Goal: Task Accomplishment & Management: Manage account settings

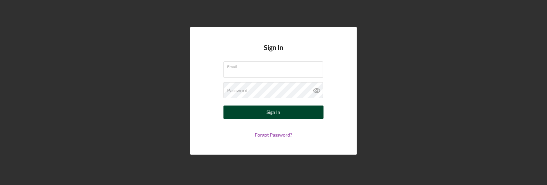
type input "[EMAIL_ADDRESS][DOMAIN_NAME]"
click at [257, 109] on button "Sign In" at bounding box center [274, 111] width 100 height 13
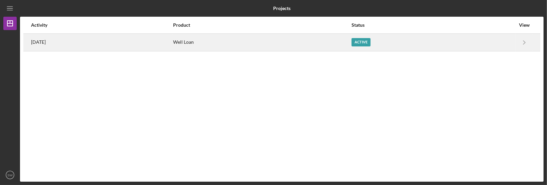
click at [211, 43] on div "Well Loan" at bounding box center [262, 42] width 178 height 17
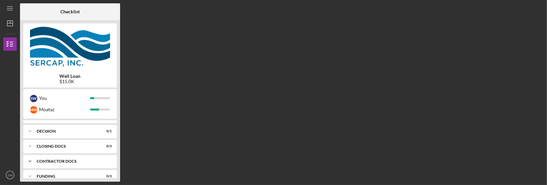
scroll to position [189, 0]
click at [31, 133] on icon "Icon/Expander" at bounding box center [29, 132] width 13 height 13
click at [56, 147] on div "Decision" at bounding box center [71, 146] width 63 height 5
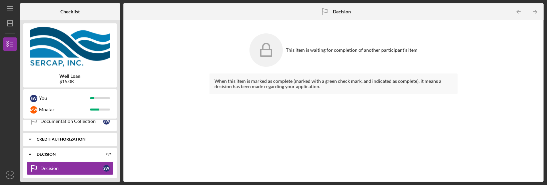
scroll to position [167, 0]
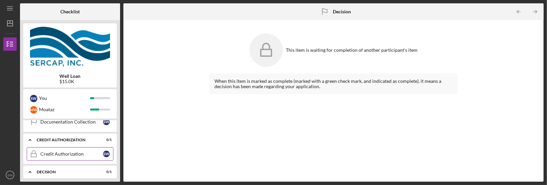
click at [57, 148] on link "Credit Authorization Credit Authorization S W" at bounding box center [70, 153] width 87 height 13
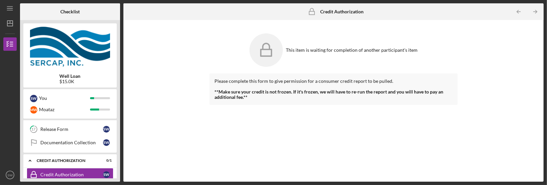
scroll to position [145, 0]
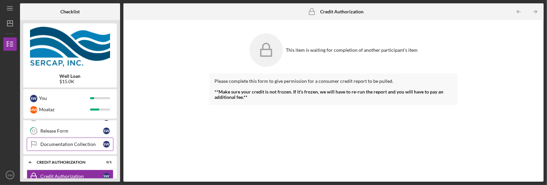
click at [41, 144] on div "Documentation Collection" at bounding box center [71, 144] width 63 height 5
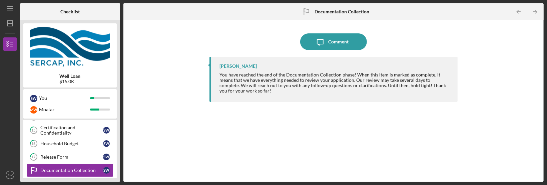
scroll to position [116, 0]
